Goal: Book appointment/travel/reservation

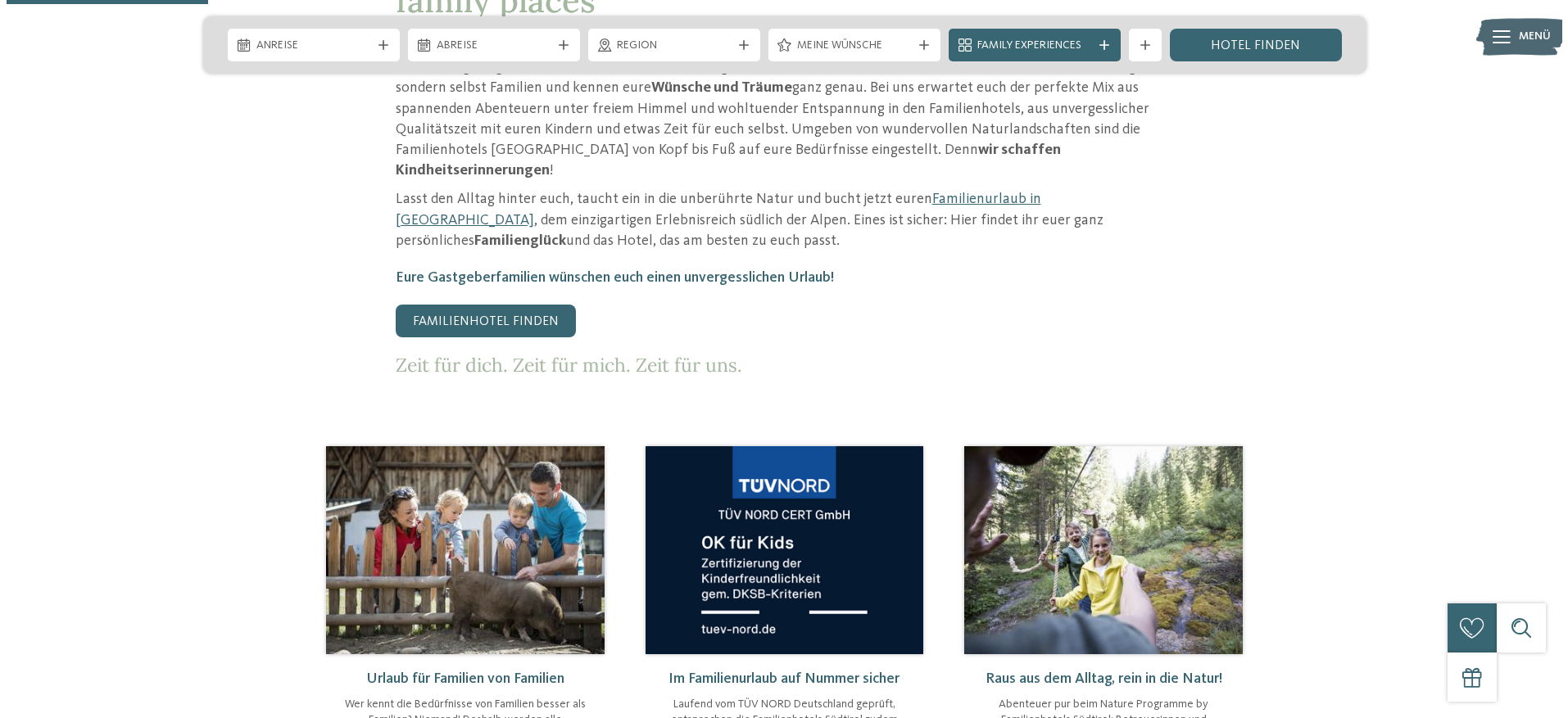
scroll to position [983, 0]
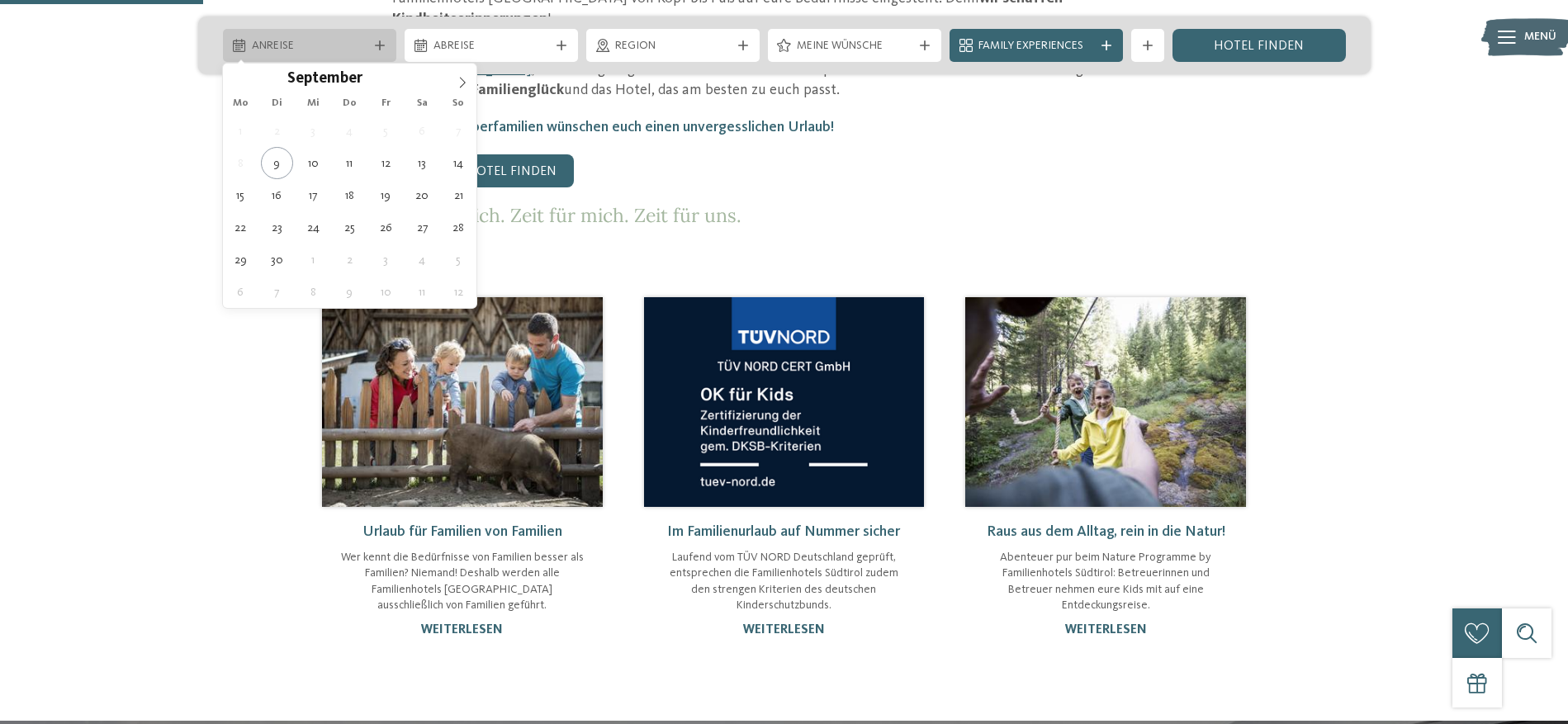
click at [294, 38] on span "Anreise" at bounding box center [309, 47] width 115 height 17
click at [457, 73] on span at bounding box center [462, 78] width 28 height 28
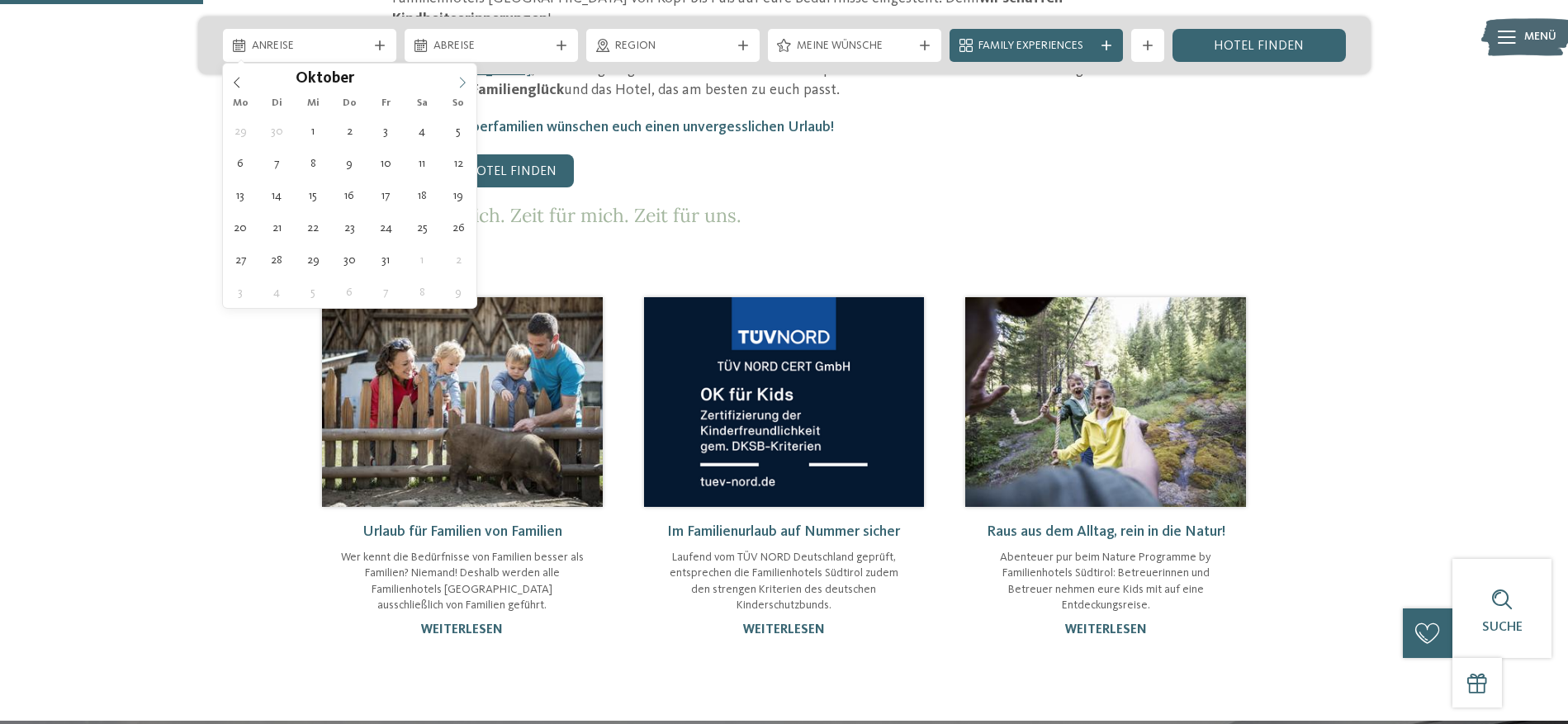
click at [457, 73] on span at bounding box center [462, 78] width 28 height 28
type input "****"
click at [457, 73] on span at bounding box center [462, 78] width 28 height 28
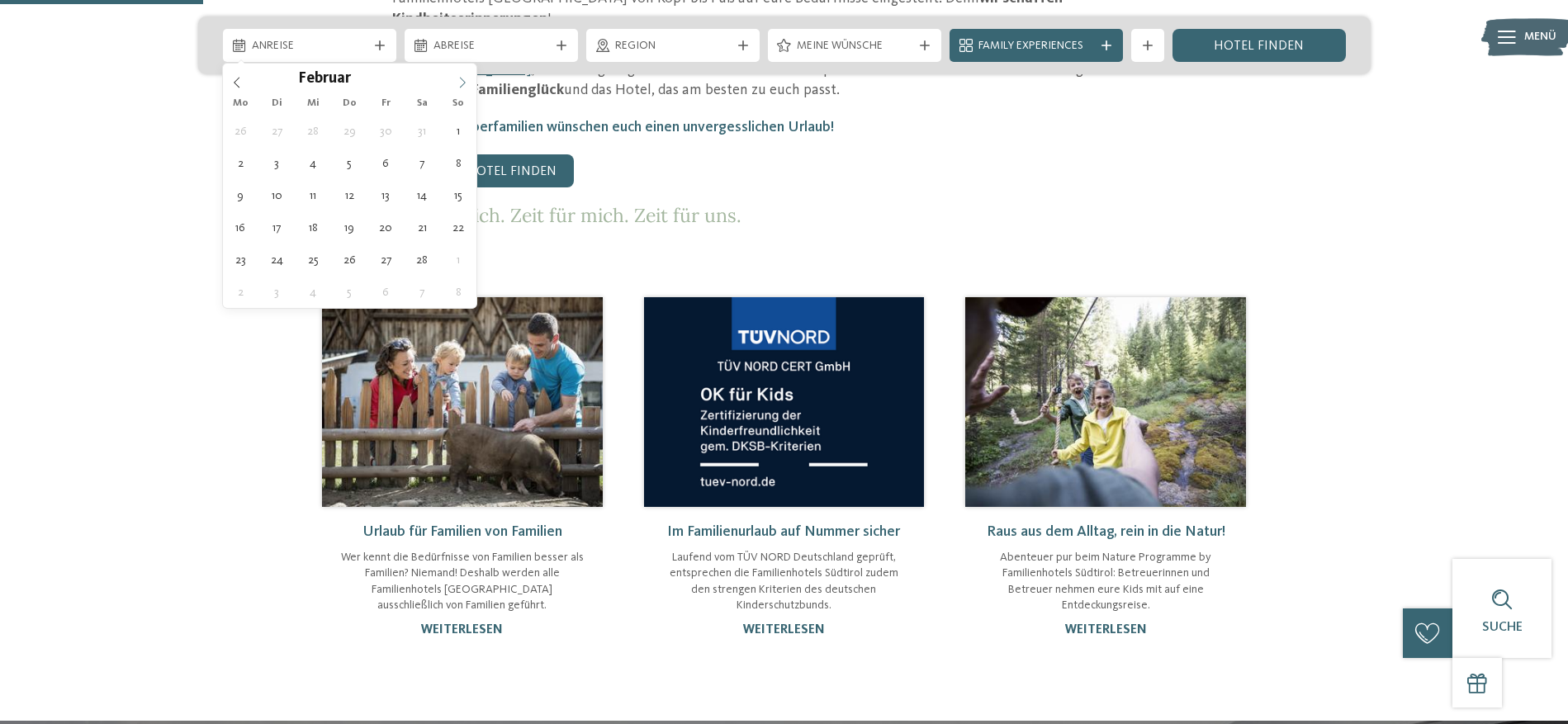
click at [455, 81] on span at bounding box center [462, 78] width 28 height 28
type div "[DATE]"
type input "****"
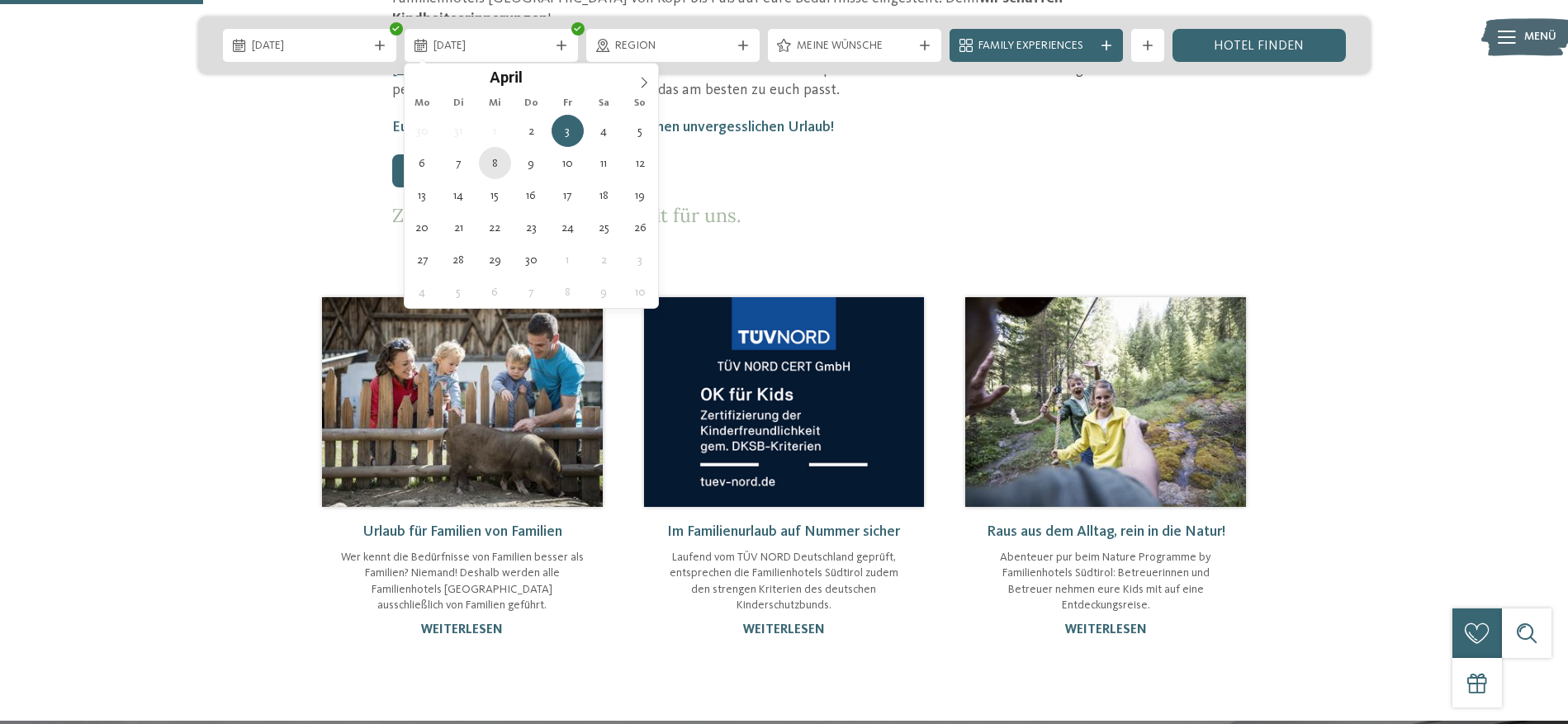
type div "[DATE]"
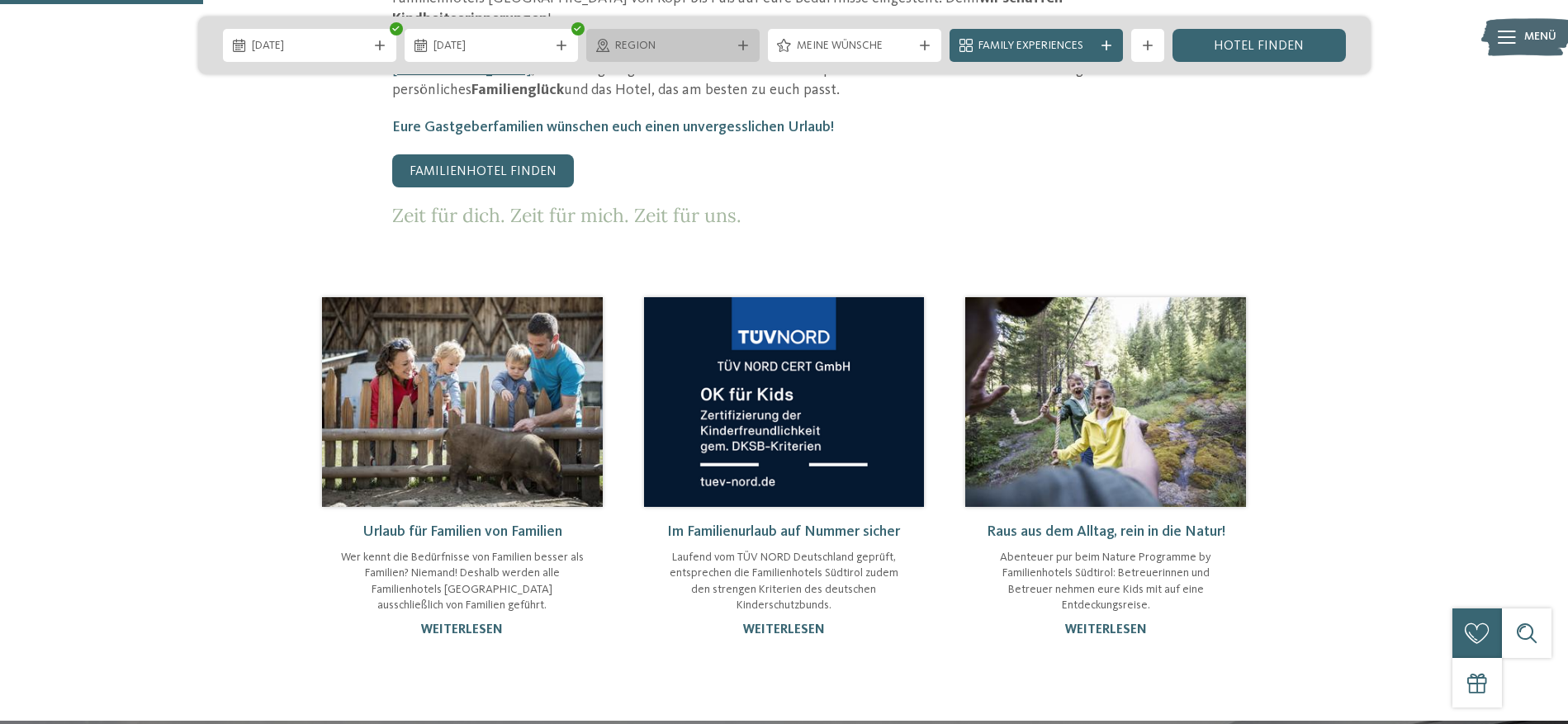
click at [682, 37] on div "Region" at bounding box center [673, 45] width 124 height 18
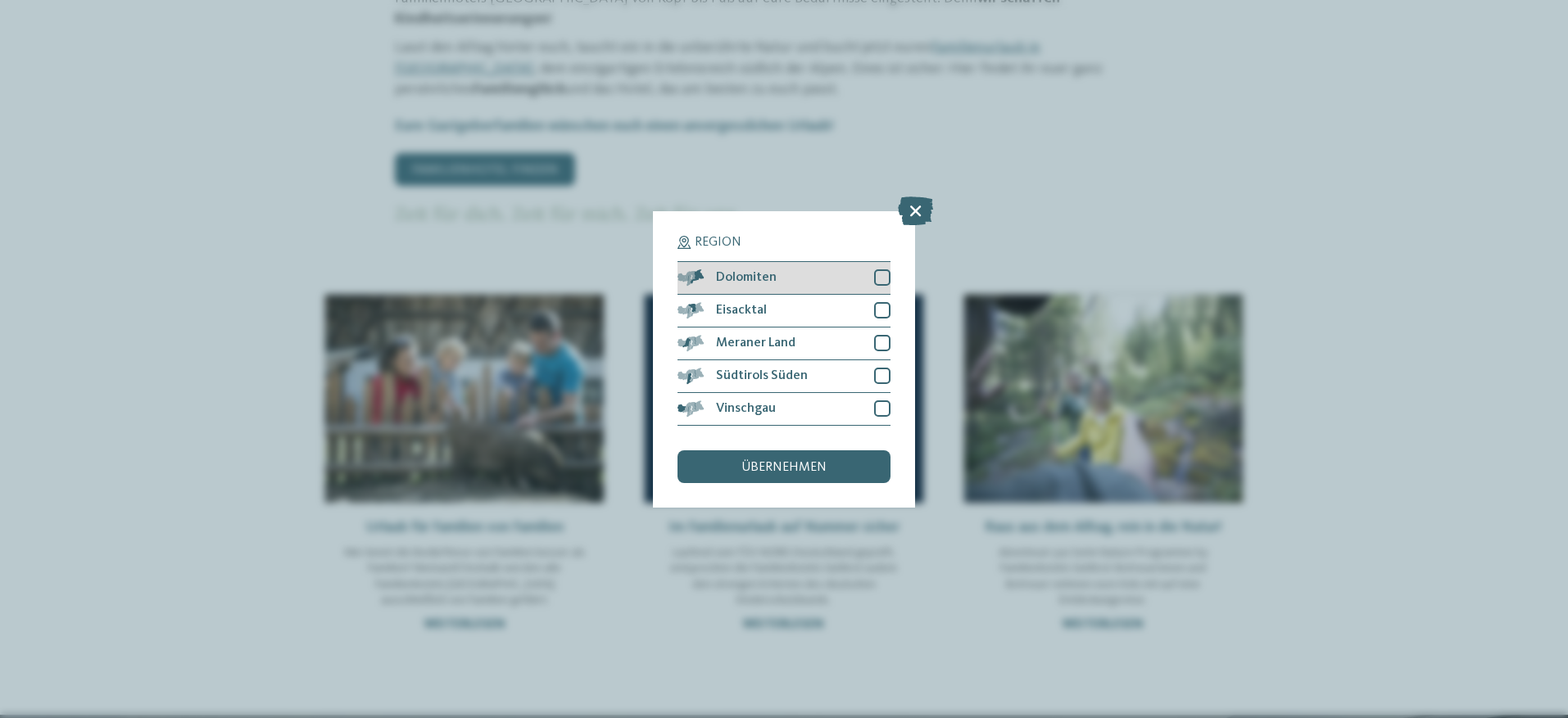
click at [877, 273] on div at bounding box center [883, 278] width 17 height 17
click at [882, 374] on div at bounding box center [883, 376] width 17 height 17
click at [823, 472] on span "übernehmen" at bounding box center [784, 468] width 86 height 13
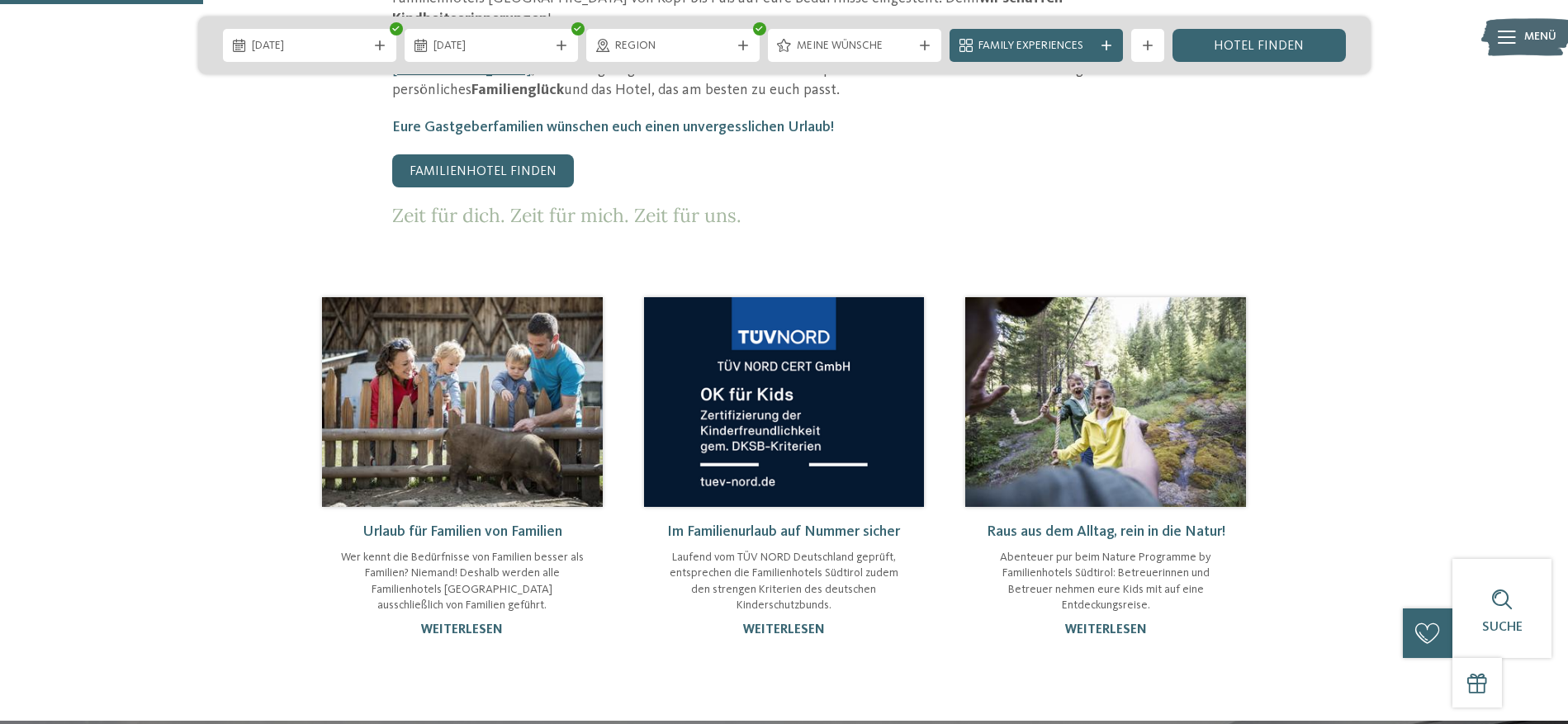
click at [871, 37] on div "Meine Wünsche" at bounding box center [855, 45] width 124 height 18
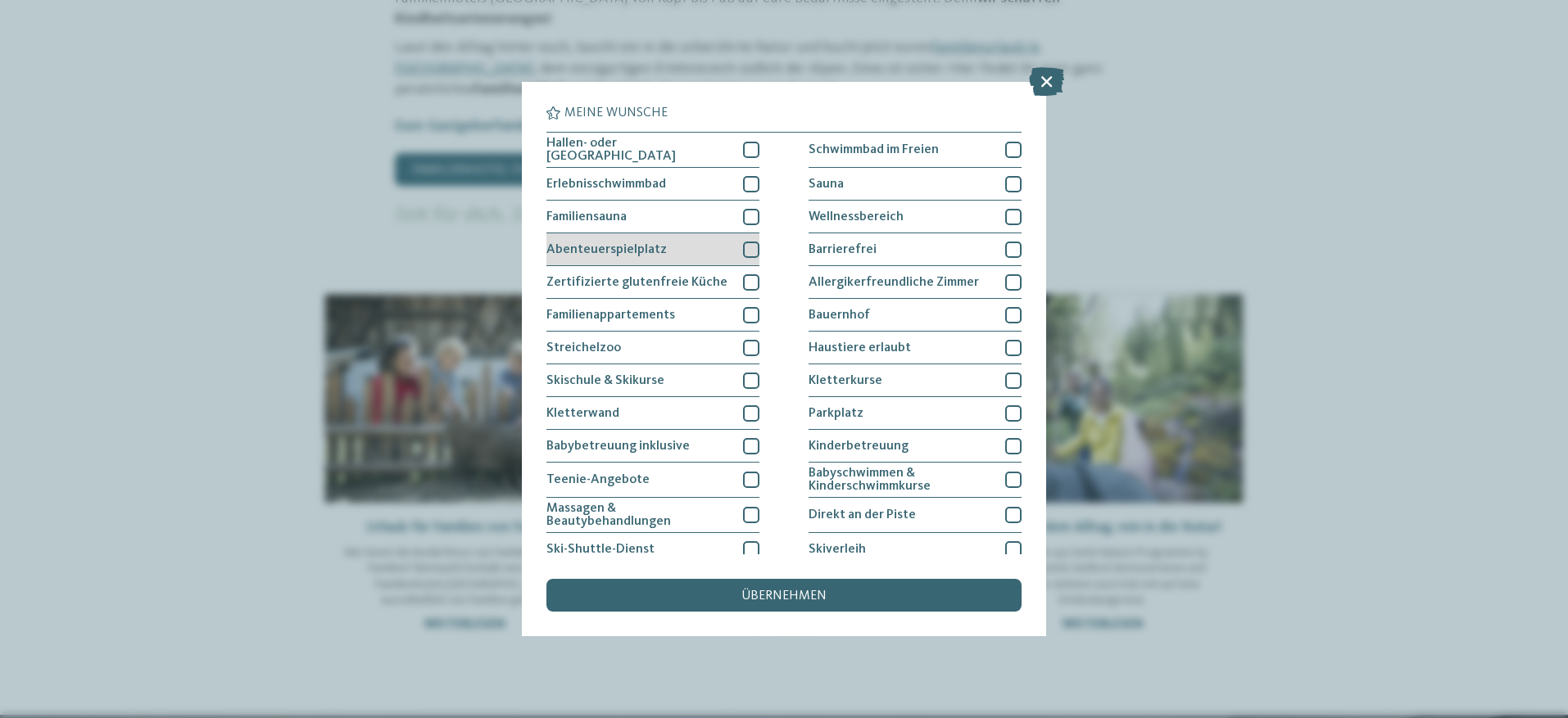
click at [738, 242] on div "Abenteuerspielplatz" at bounding box center [652, 249] width 213 height 33
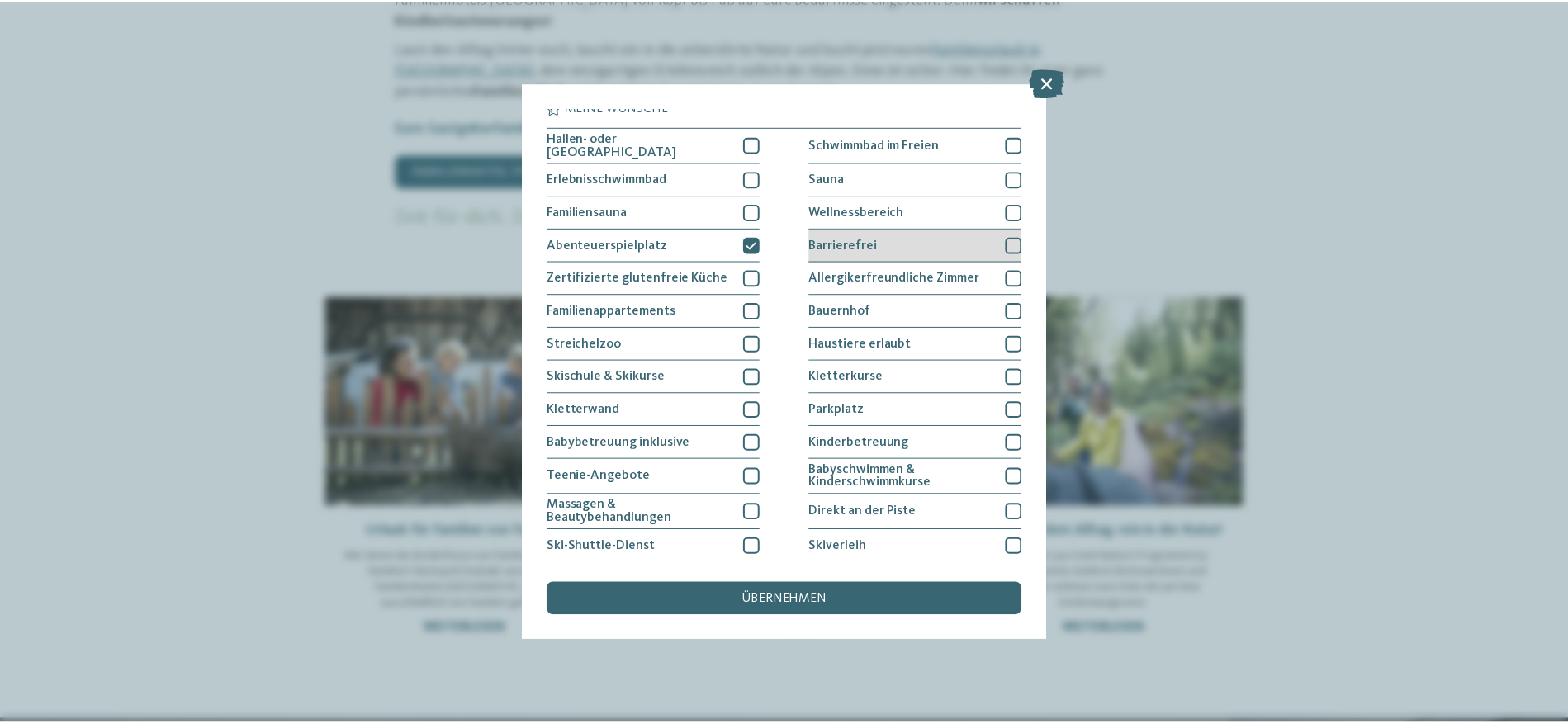
scroll to position [0, 0]
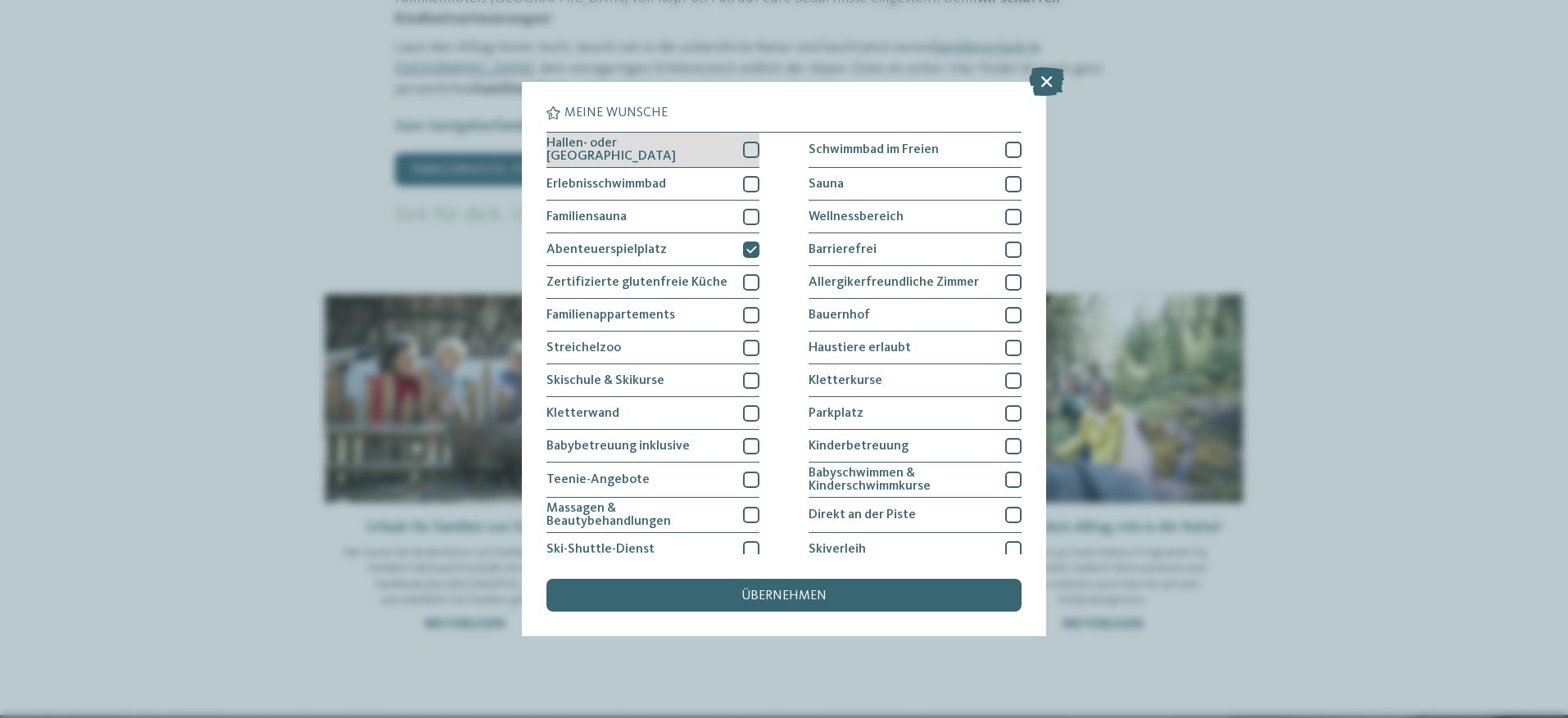
click at [743, 153] on div at bounding box center [751, 150] width 17 height 17
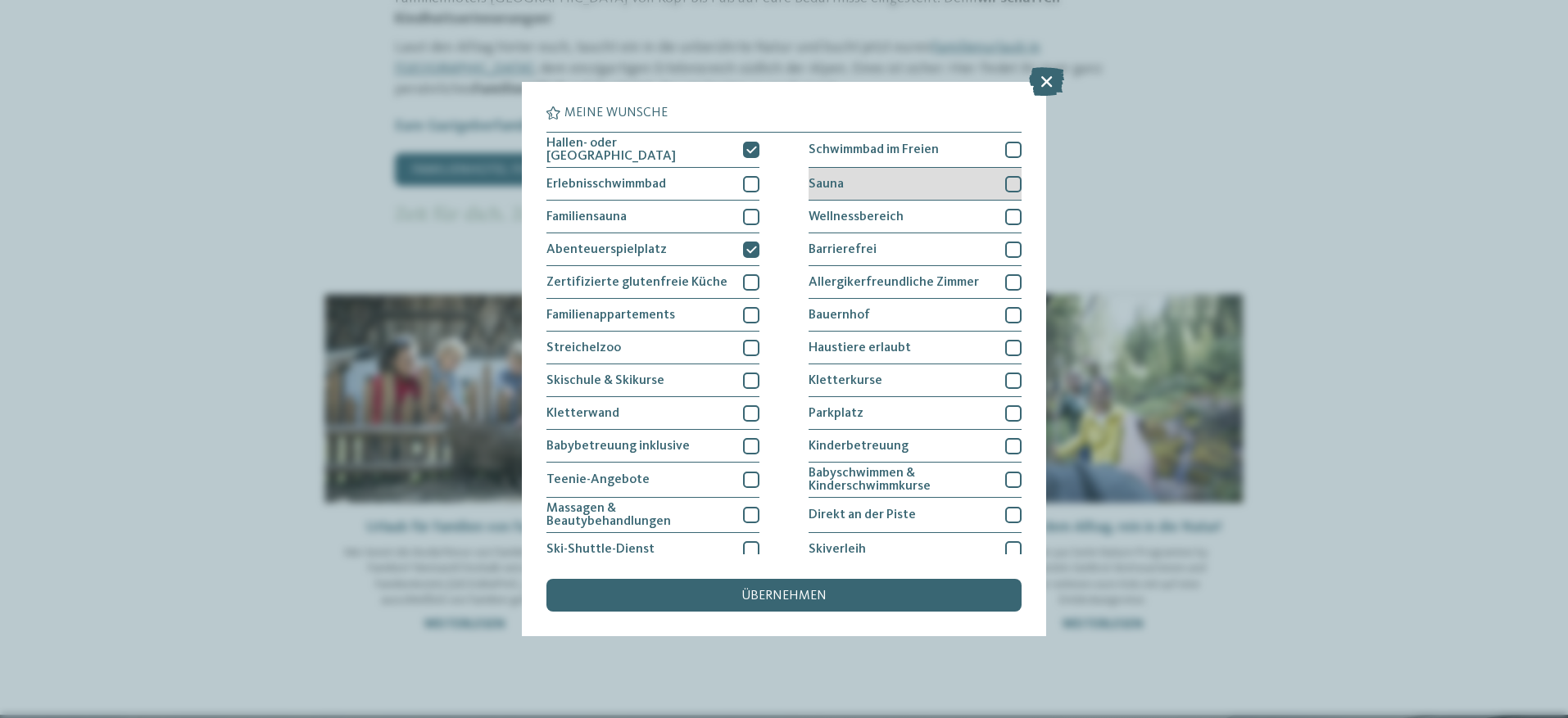
click at [1005, 181] on div at bounding box center [1014, 184] width 17 height 17
click at [1387, 468] on div "Meine Wünsche Hallen- oder Schleusenbad Schwimmbad im Freien" at bounding box center [784, 359] width 1568 height 718
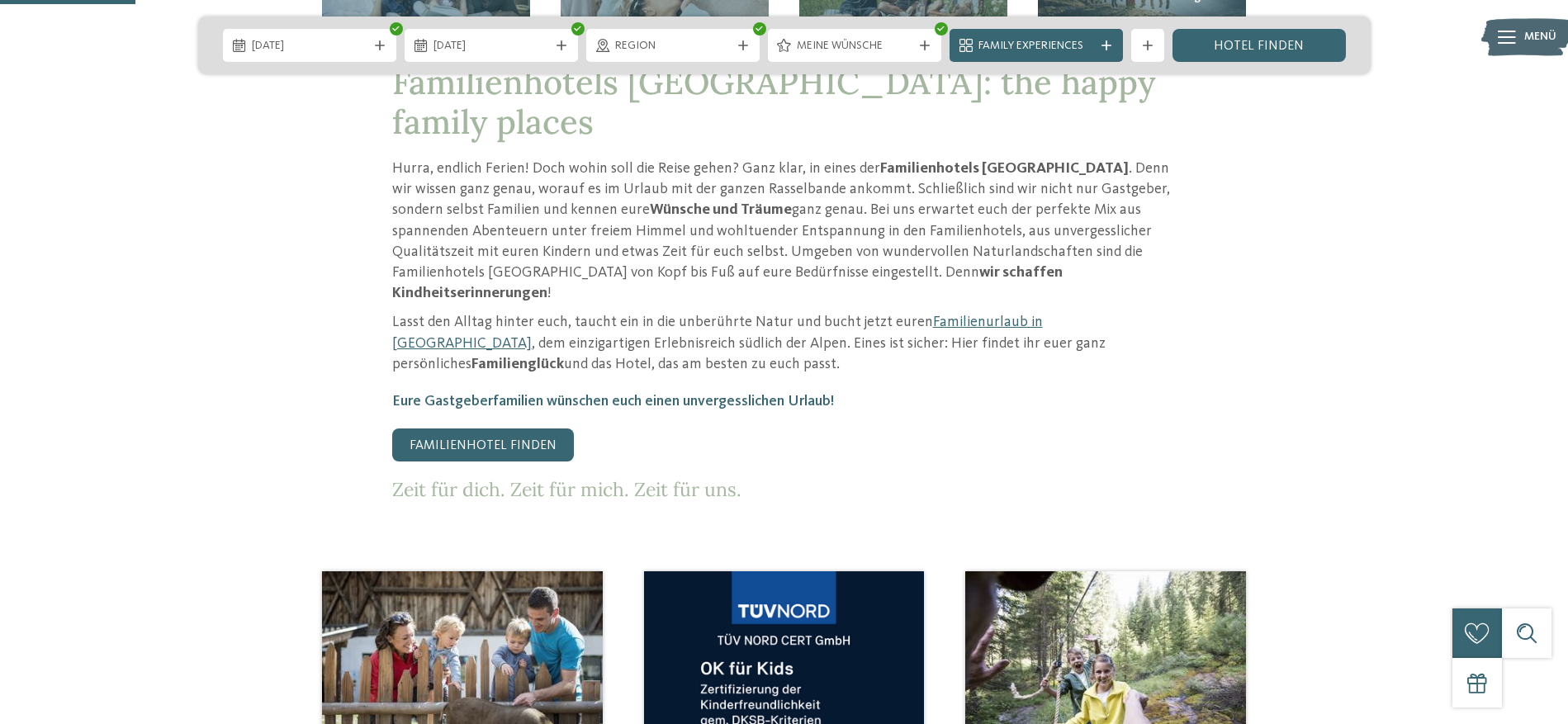
scroll to position [661, 0]
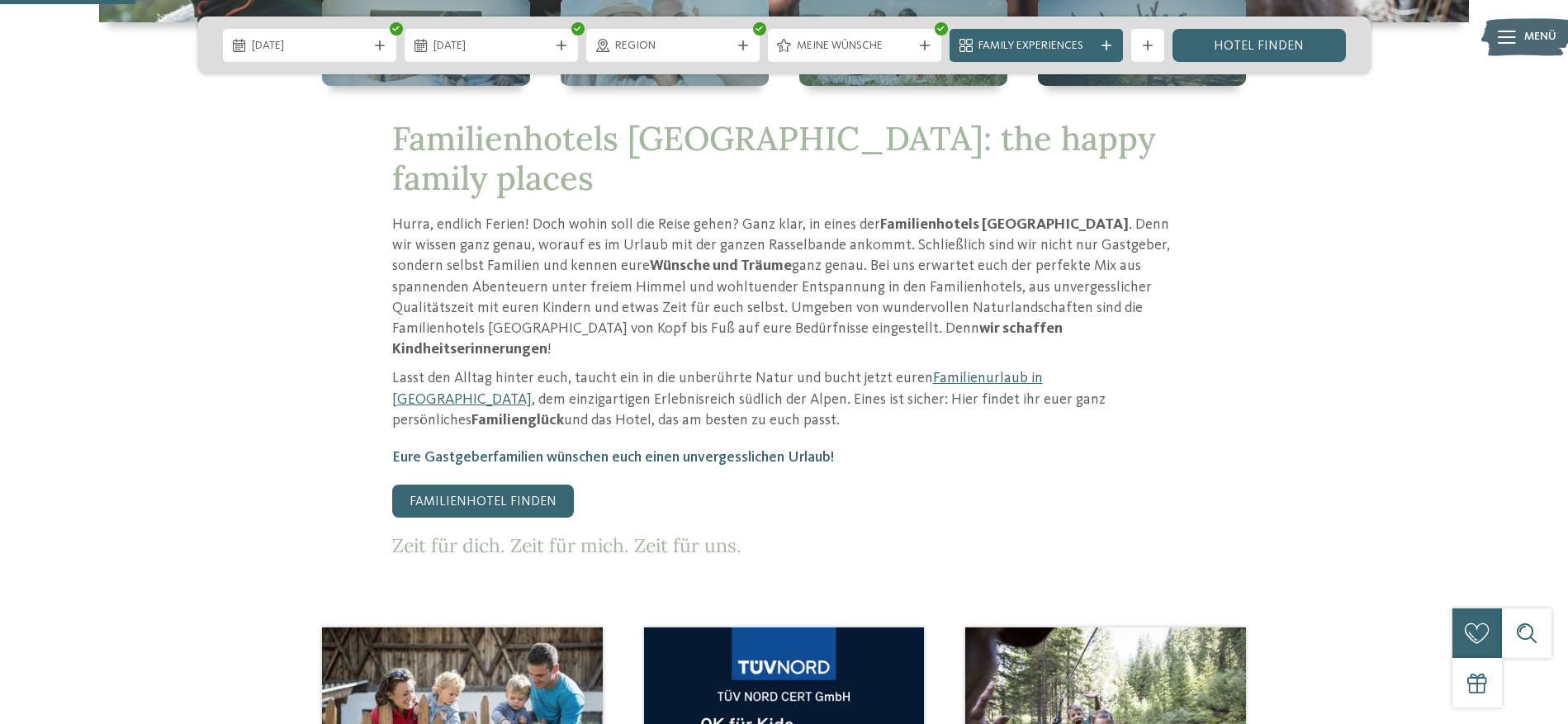
click at [731, 32] on div "Region" at bounding box center [672, 45] width 173 height 33
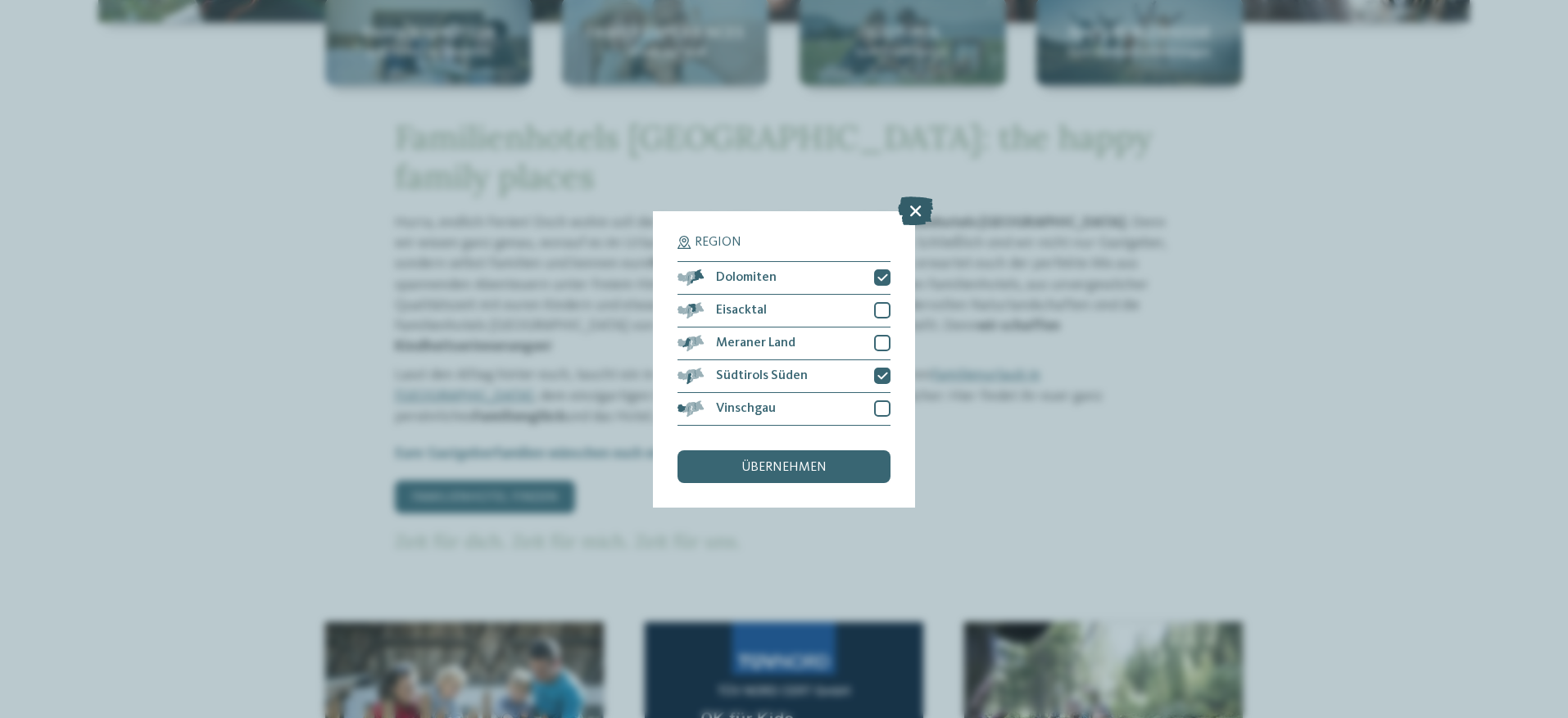
click at [920, 214] on icon at bounding box center [915, 210] width 35 height 29
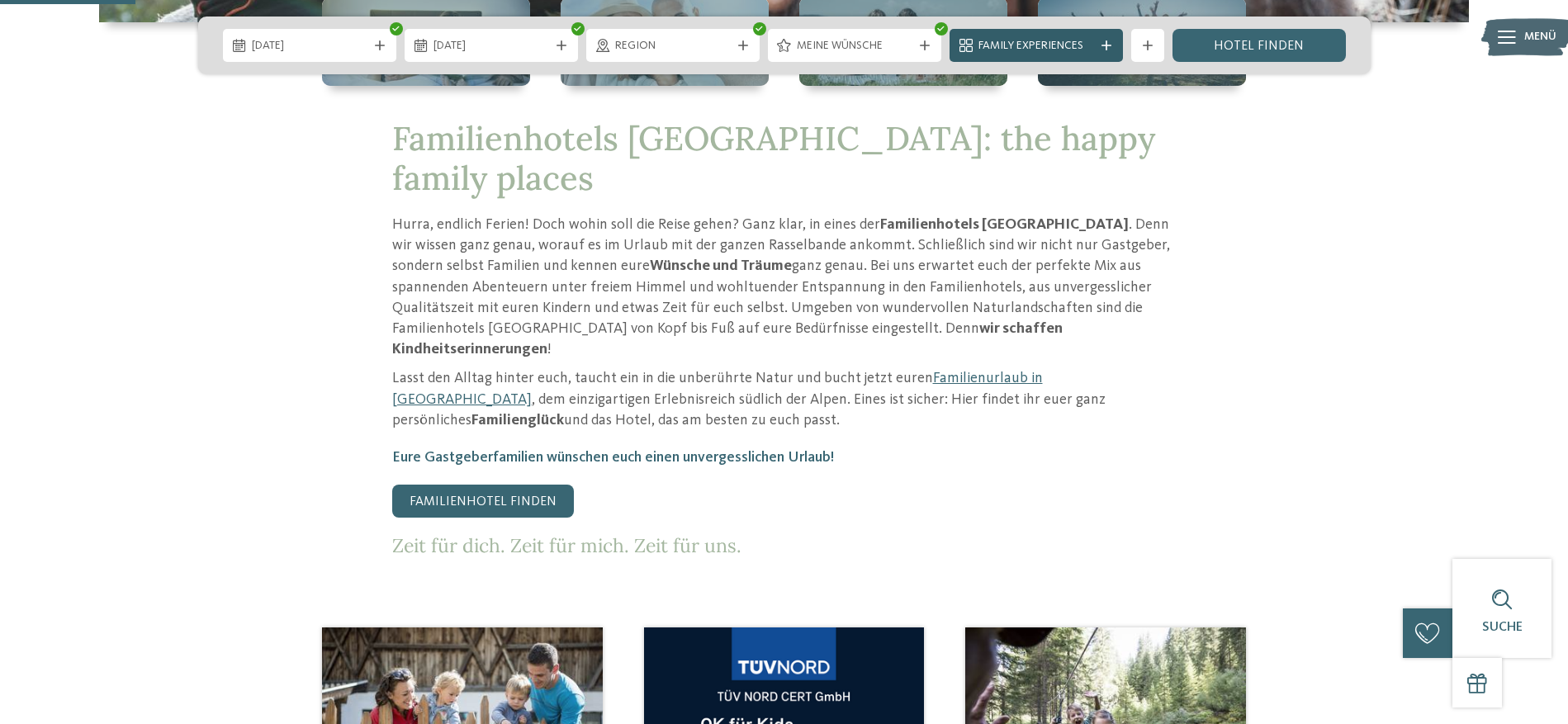
click at [1068, 43] on span "Family Experiences" at bounding box center [1036, 47] width 115 height 17
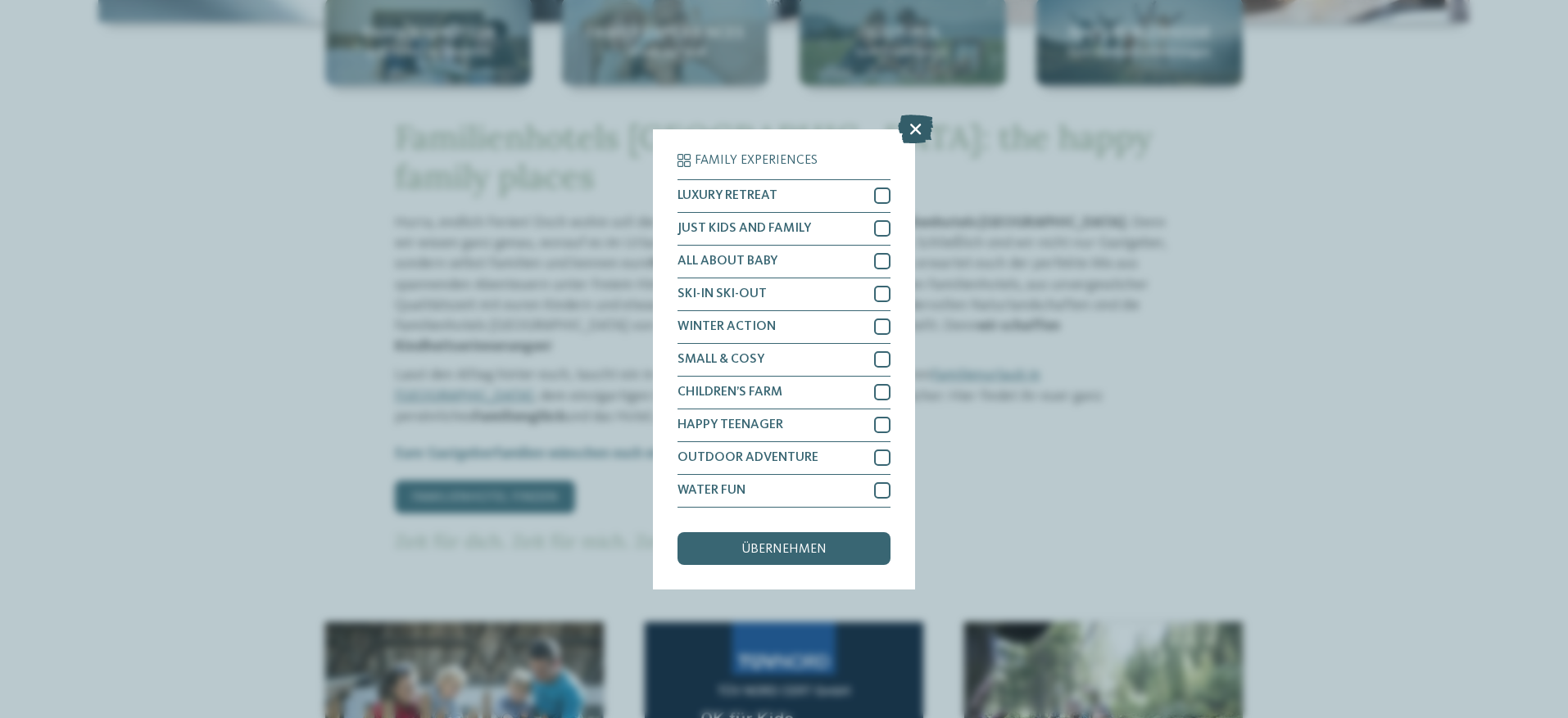
click at [913, 133] on icon at bounding box center [915, 127] width 35 height 29
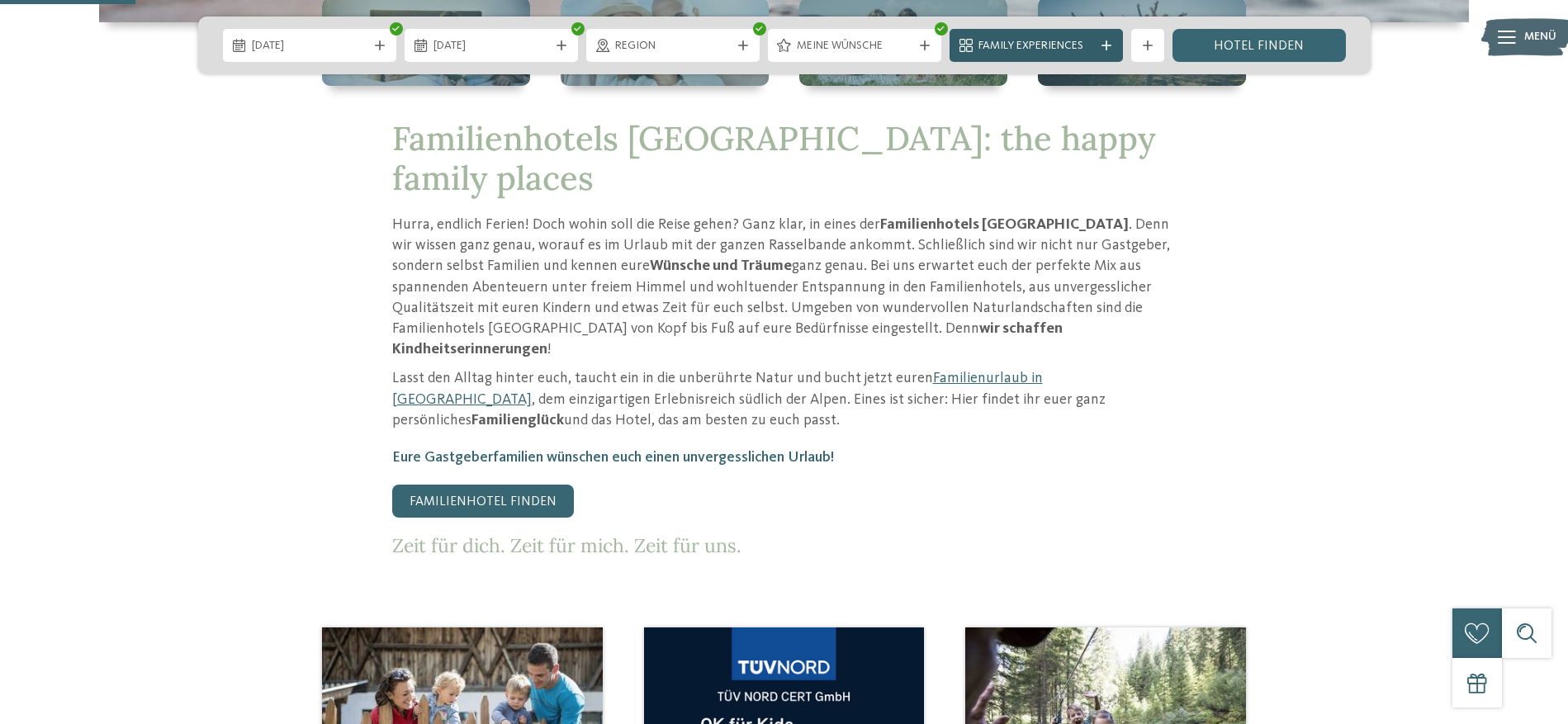
click at [1039, 52] on span "Family Experiences" at bounding box center [1036, 47] width 115 height 17
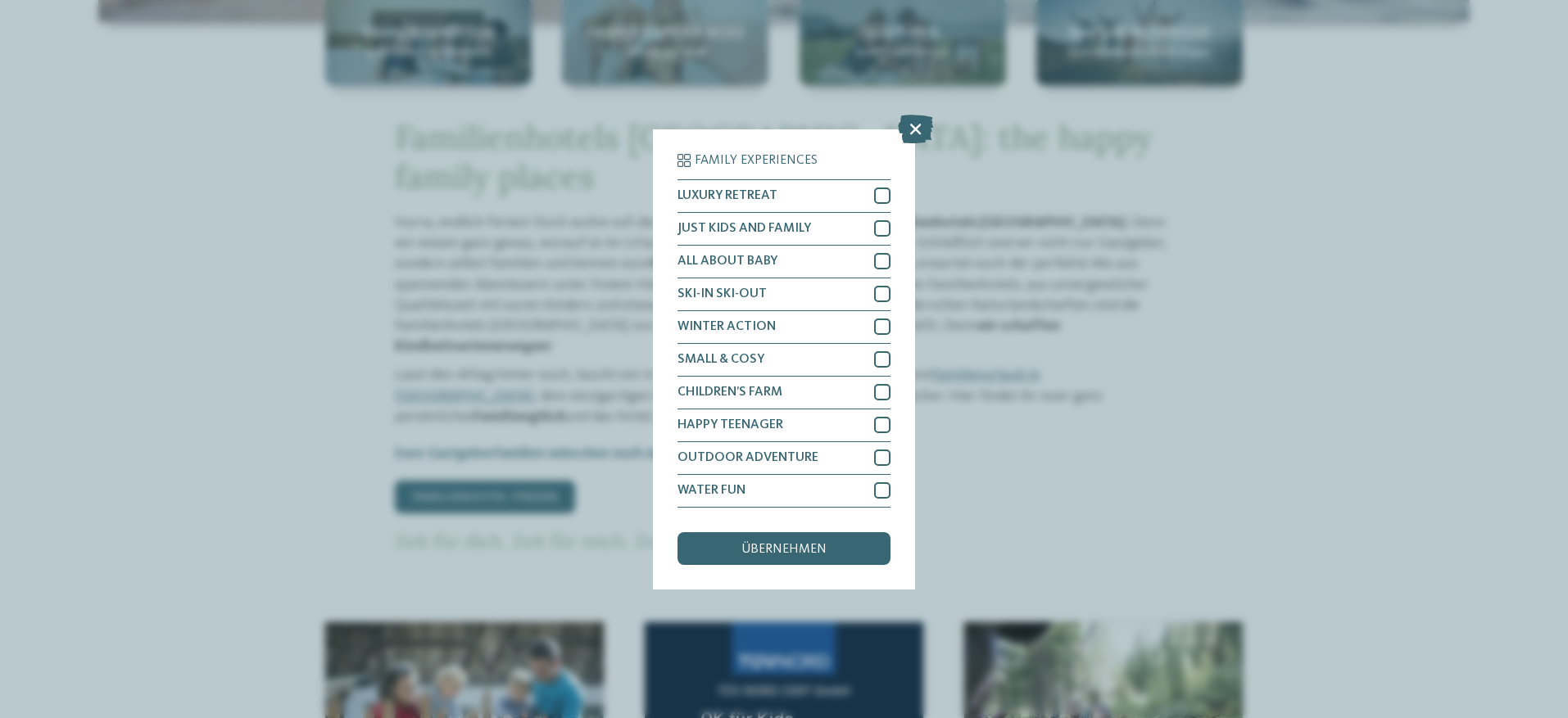
click at [1427, 435] on div "Family Experiences LUXURY RETREAT JUST KIDS AND FAMILY" at bounding box center [784, 359] width 1568 height 718
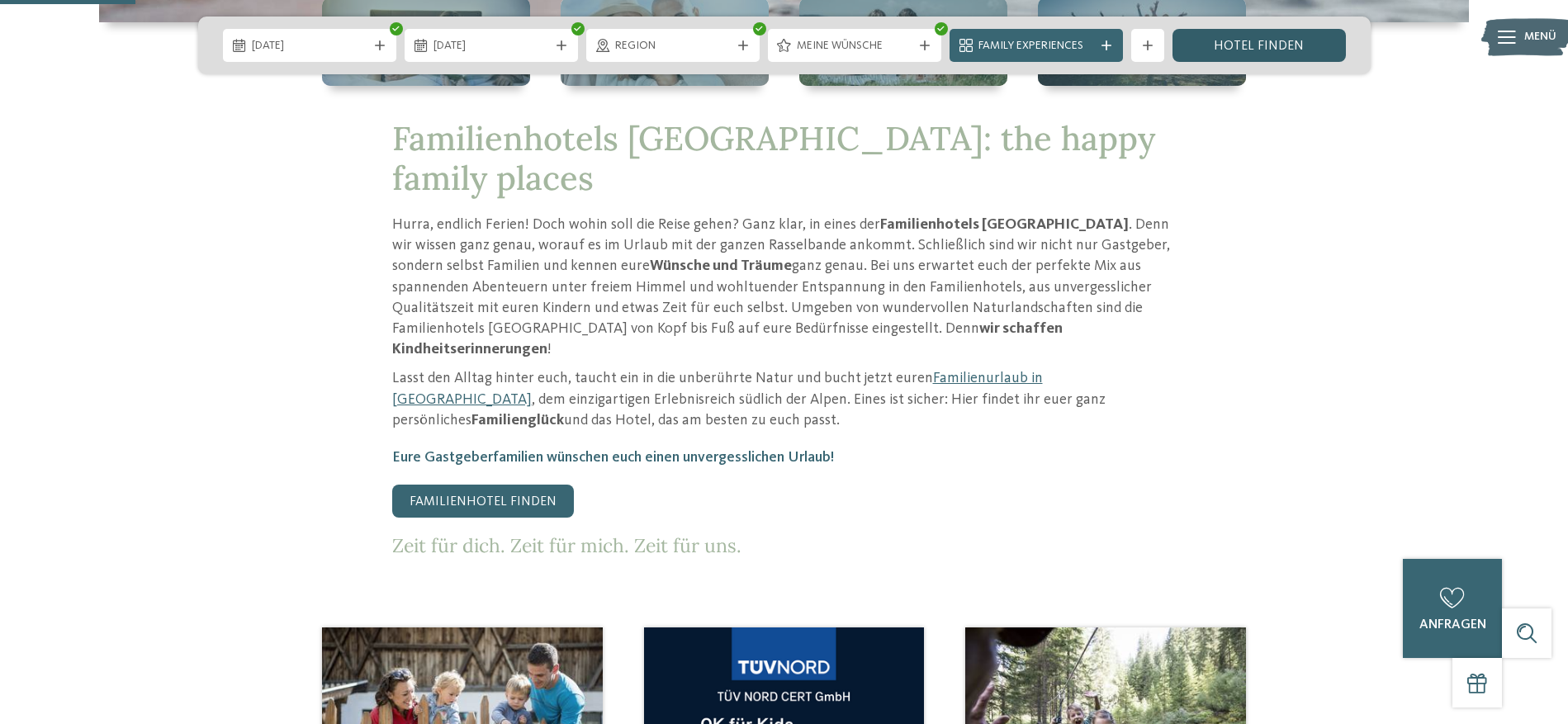
click at [1267, 47] on link "Hotel finden" at bounding box center [1259, 45] width 173 height 33
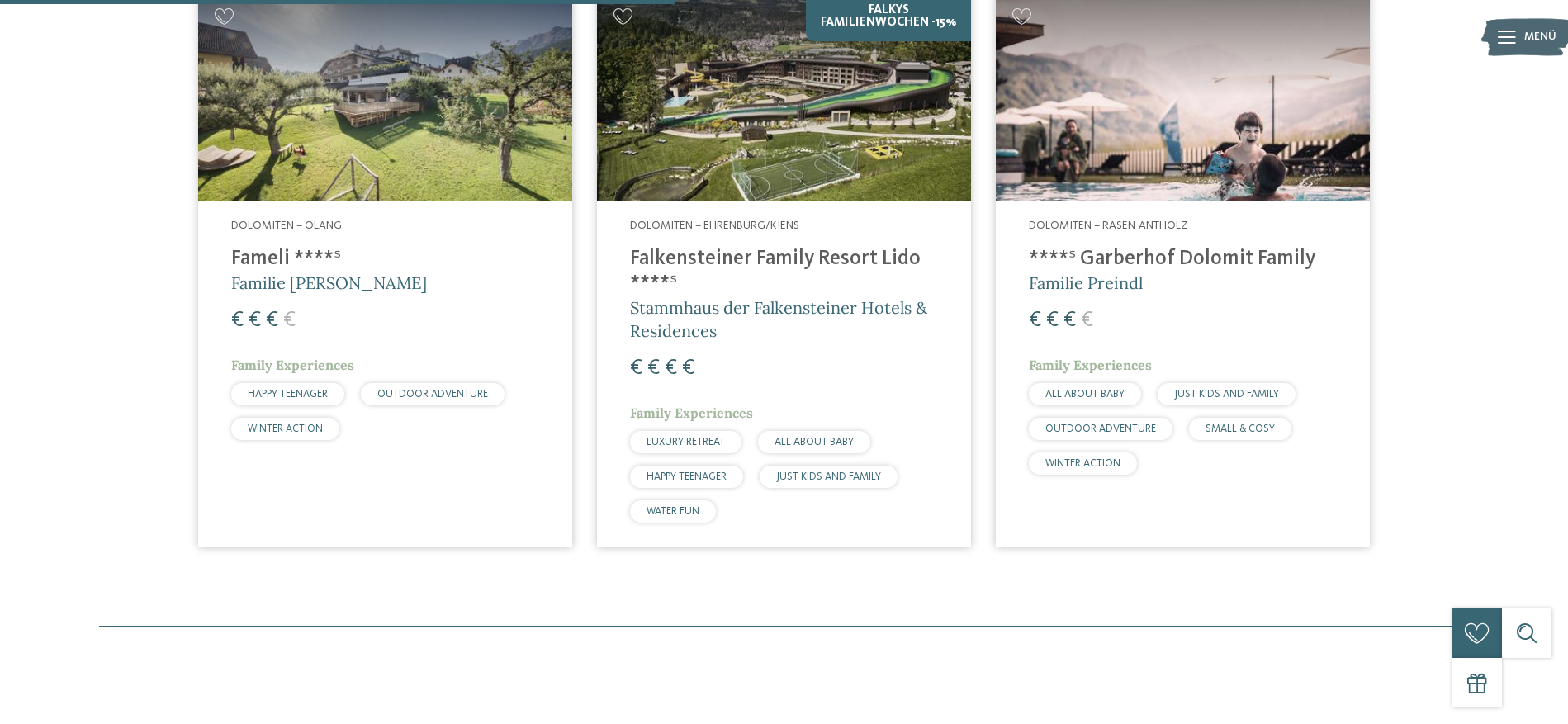
scroll to position [625, 0]
